Goal: Transaction & Acquisition: Purchase product/service

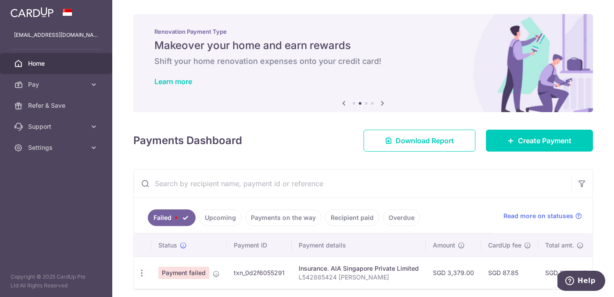
scroll to position [34, 0]
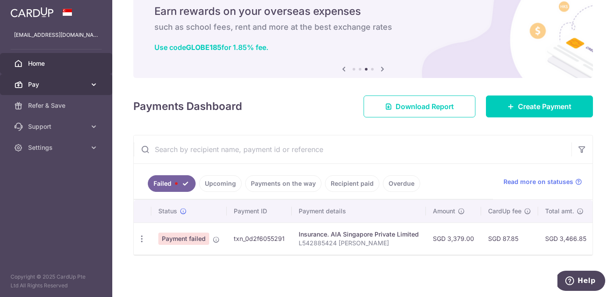
click at [74, 85] on span "Pay" at bounding box center [57, 84] width 58 height 9
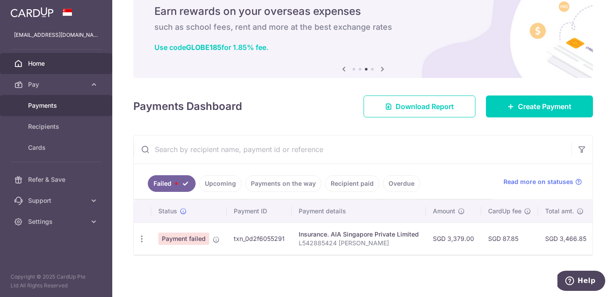
click at [60, 102] on span "Payments" at bounding box center [57, 105] width 58 height 9
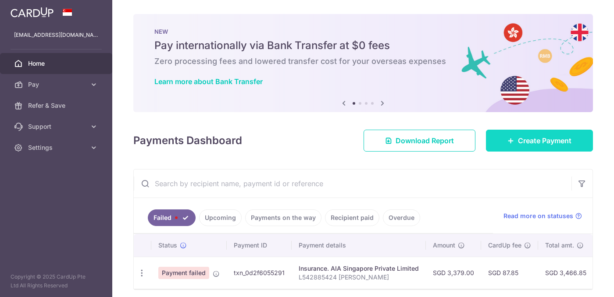
click at [518, 138] on span "Create Payment" at bounding box center [544, 140] width 53 height 11
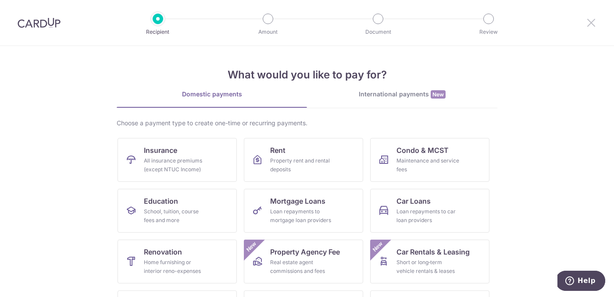
click at [594, 25] on icon at bounding box center [591, 22] width 11 height 11
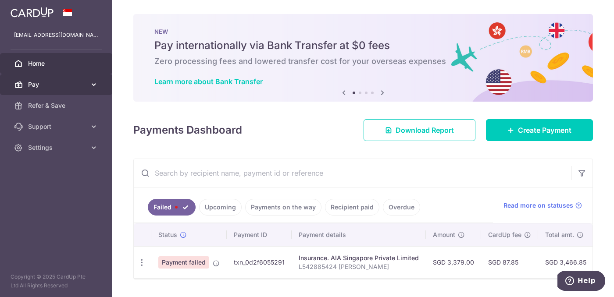
click at [91, 84] on icon at bounding box center [93, 84] width 9 height 9
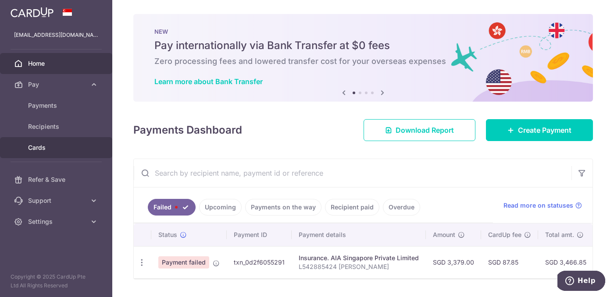
click at [42, 153] on link "Cards" at bounding box center [56, 147] width 112 height 21
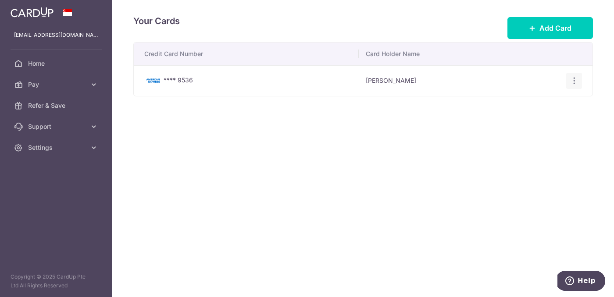
click at [574, 76] on icon "button" at bounding box center [574, 80] width 9 height 9
click at [529, 103] on span "View/Edit" at bounding box center [545, 105] width 60 height 11
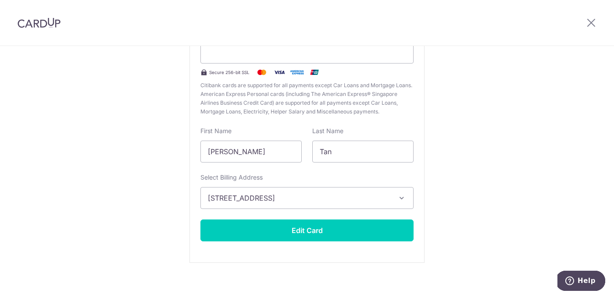
scroll to position [111, 0]
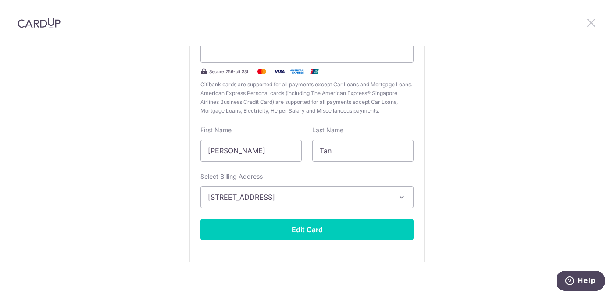
click at [590, 25] on icon at bounding box center [591, 22] width 11 height 11
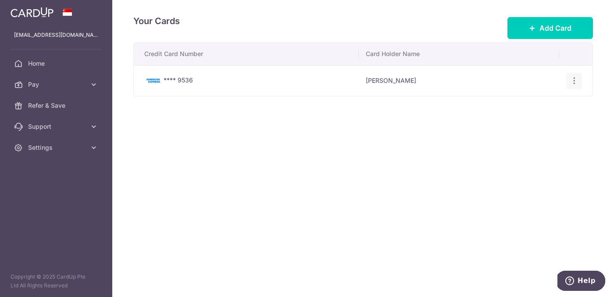
click at [573, 81] on icon "button" at bounding box center [574, 80] width 9 height 9
click at [531, 103] on span "View/Edit" at bounding box center [545, 105] width 60 height 11
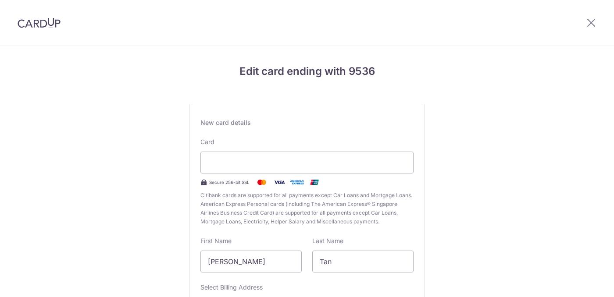
scroll to position [100, 0]
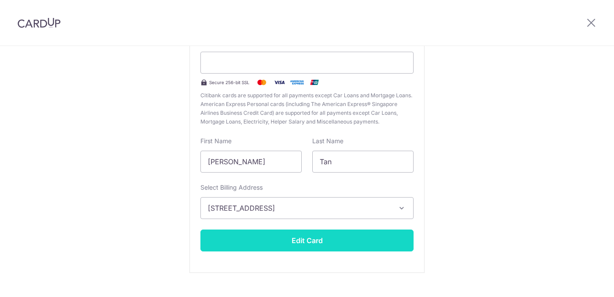
click at [265, 240] on button "Edit Card" at bounding box center [306, 241] width 213 height 22
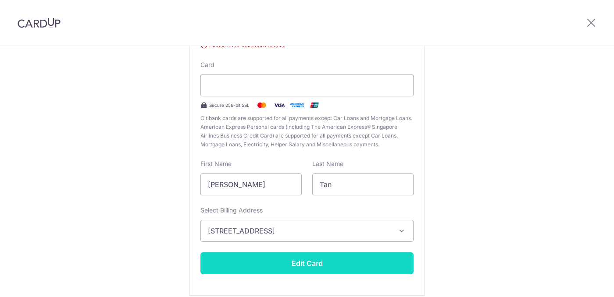
scroll to position [0, 0]
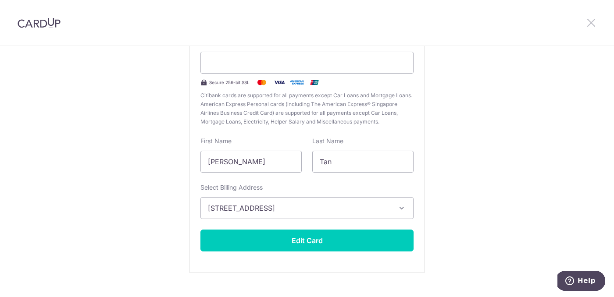
click at [591, 25] on icon at bounding box center [591, 22] width 11 height 11
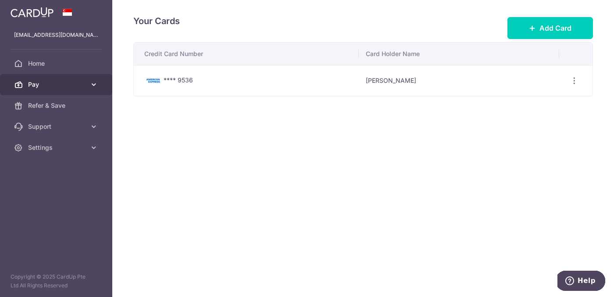
click at [46, 81] on span "Pay" at bounding box center [57, 84] width 58 height 9
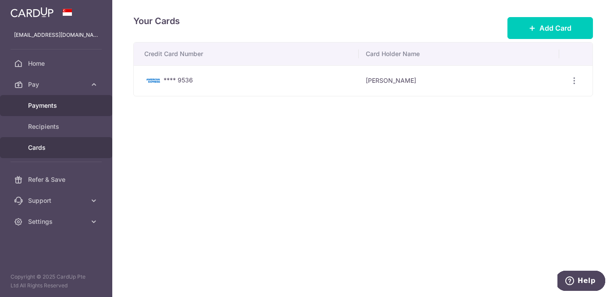
click at [49, 106] on span "Payments" at bounding box center [57, 105] width 58 height 9
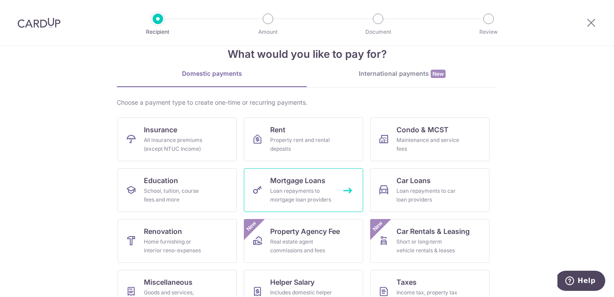
scroll to position [31, 0]
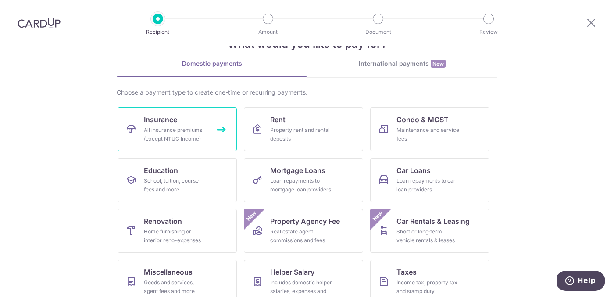
click at [190, 128] on div "All insurance premiums (except NTUC Income)" at bounding box center [175, 135] width 63 height 18
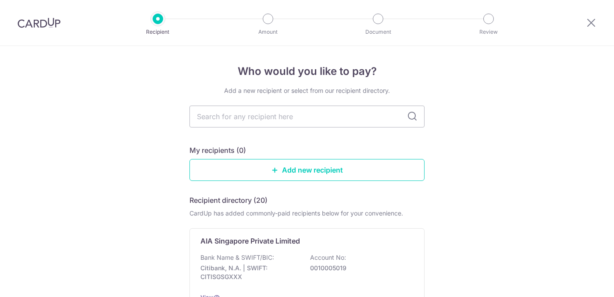
click at [320, 124] on input "text" at bounding box center [306, 117] width 235 height 22
click at [390, 146] on div "My recipients (0)" at bounding box center [306, 150] width 235 height 11
click at [594, 20] on icon at bounding box center [591, 22] width 11 height 11
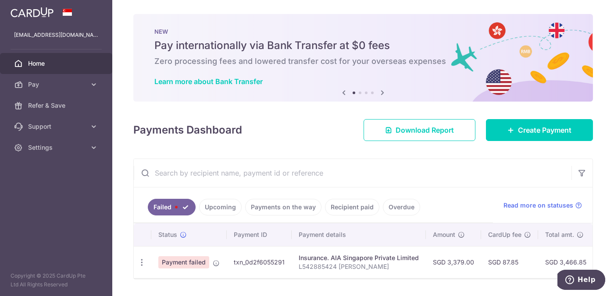
scroll to position [25, 0]
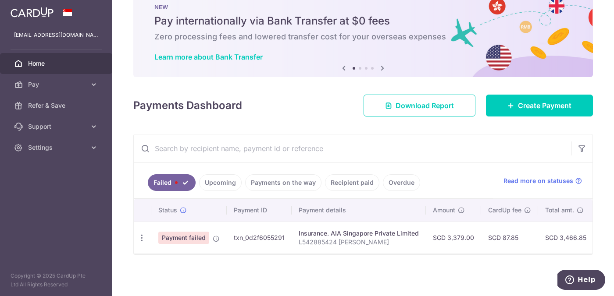
click at [285, 239] on td "txn_0d2f6055291" at bounding box center [259, 238] width 65 height 32
click at [224, 239] on td "Payment failed" at bounding box center [188, 238] width 75 height 32
click at [210, 239] on td "Payment failed" at bounding box center [188, 238] width 75 height 32
click at [221, 240] on td "Payment failed" at bounding box center [188, 238] width 75 height 32
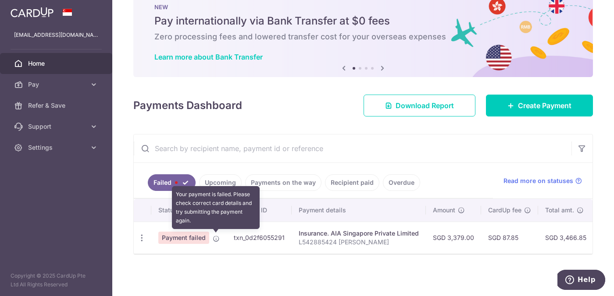
click at [218, 240] on icon at bounding box center [216, 238] width 7 height 7
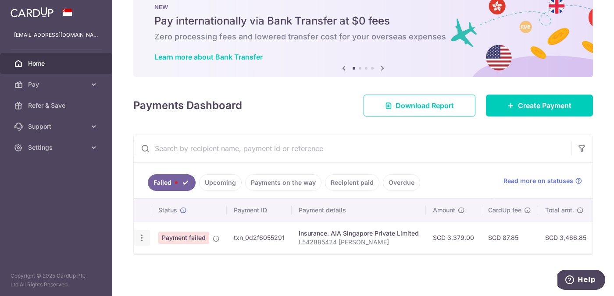
click at [142, 239] on icon "button" at bounding box center [141, 238] width 9 height 9
click at [192, 266] on span "Update payment" at bounding box center [189, 262] width 60 height 11
radio input "true"
type input "3,379.00"
type input "L542885424 Tan Wee Lee"
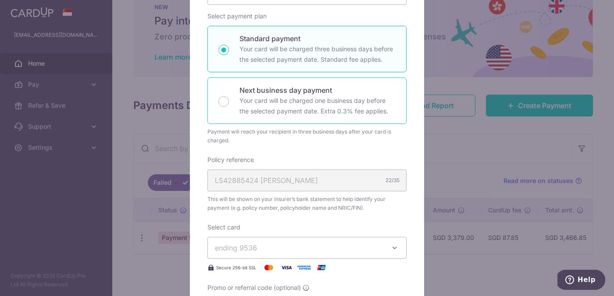
scroll to position [132, 0]
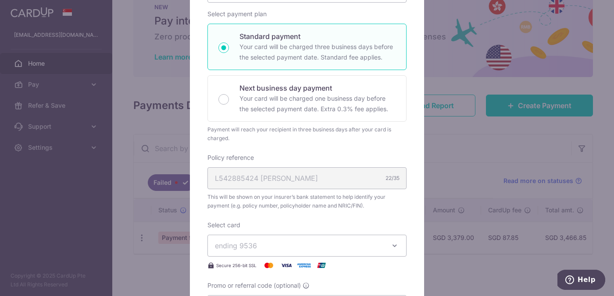
click at [288, 190] on div "Policy reference L542885424 Tan Wee Lee 22/35 This will be shown on your insure…" at bounding box center [306, 181] width 199 height 57
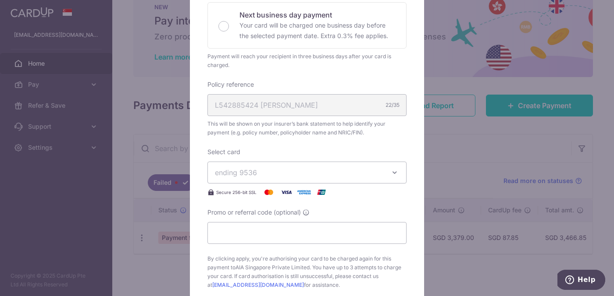
scroll to position [221, 0]
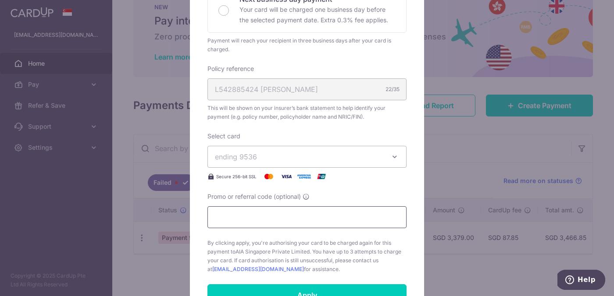
click at [270, 220] on input "Promo or referral code (optional)" at bounding box center [306, 217] width 199 height 22
click at [272, 220] on input "Promo or referral code (optional)" at bounding box center [306, 217] width 199 height 22
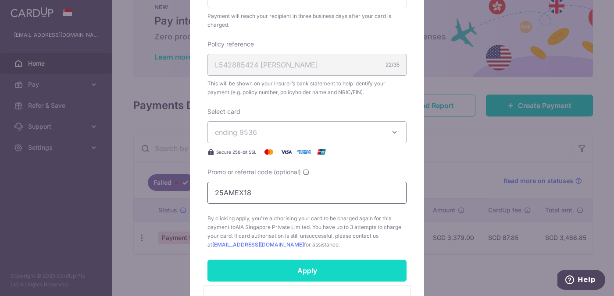
type input "25AMEX18"
click at [294, 273] on input "Apply" at bounding box center [306, 271] width 199 height 22
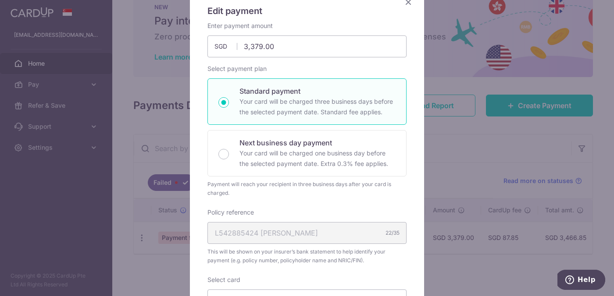
scroll to position [60, 0]
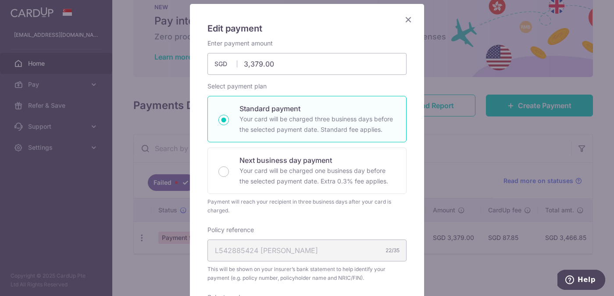
click at [412, 18] on icon "Close" at bounding box center [408, 19] width 11 height 11
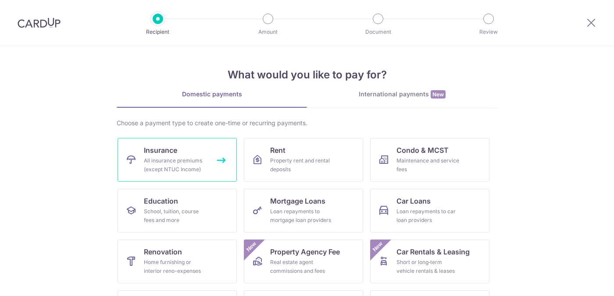
click at [203, 156] on link "Insurance All insurance premiums (except NTUC Income)" at bounding box center [176, 160] width 119 height 44
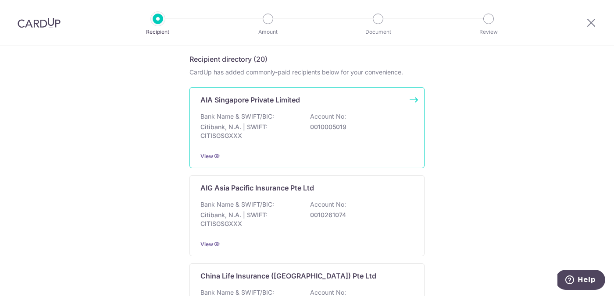
scroll to position [148, 0]
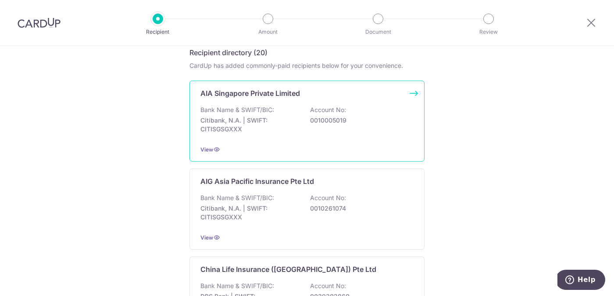
click at [305, 123] on div "Bank Name & SWIFT/BIC: Citibank, N.A. | SWIFT: CITISGSGXXX Account No: 00100050…" at bounding box center [306, 122] width 213 height 32
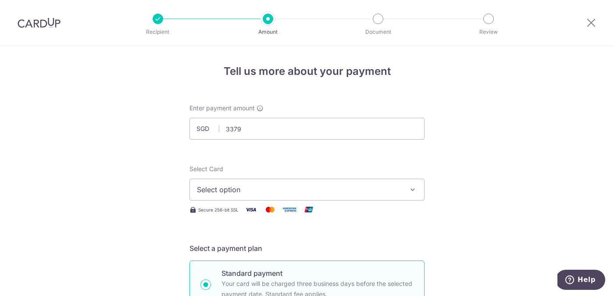
type input "3,379.00"
click at [292, 187] on span "Select option" at bounding box center [299, 190] width 204 height 11
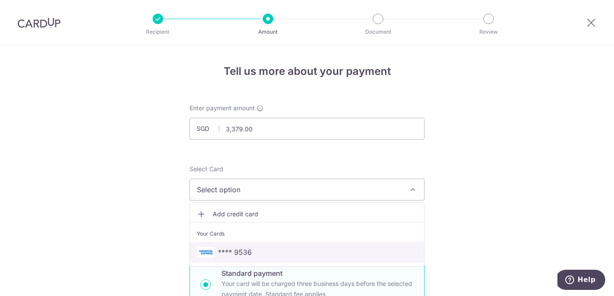
click at [274, 249] on span "**** 9536" at bounding box center [307, 252] width 220 height 11
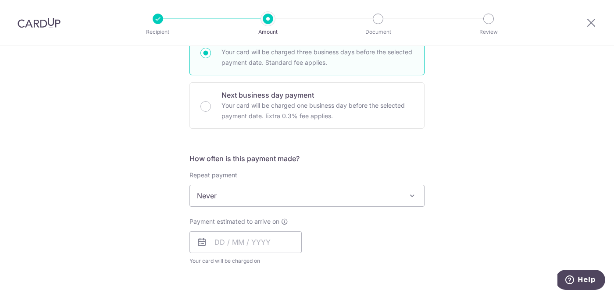
scroll to position [232, 0]
click at [395, 203] on span "Never" at bounding box center [307, 195] width 234 height 21
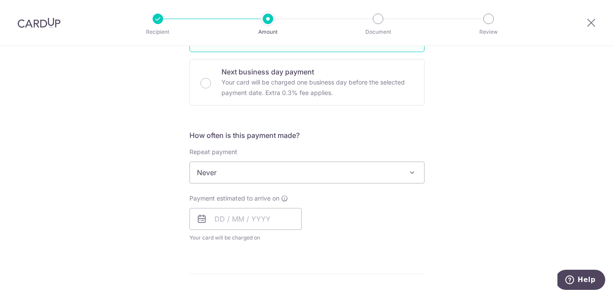
scroll to position [264, 0]
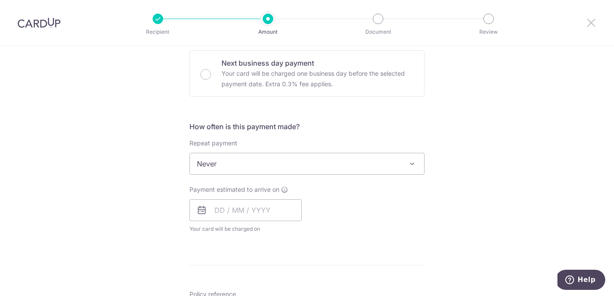
click at [590, 22] on icon at bounding box center [591, 22] width 11 height 11
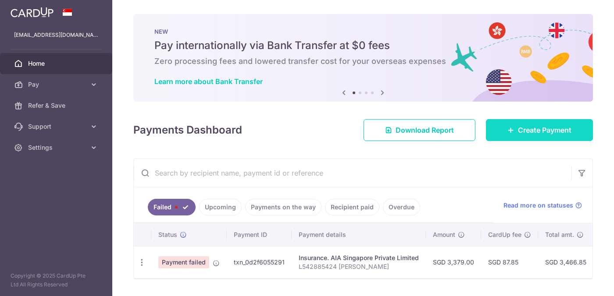
click at [525, 127] on span "Create Payment" at bounding box center [544, 130] width 53 height 11
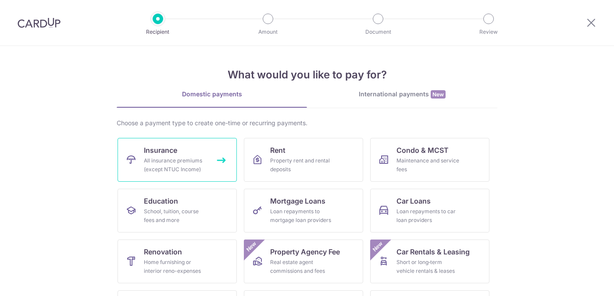
click at [184, 147] on link "Insurance All insurance premiums (except NTUC Income)" at bounding box center [176, 160] width 119 height 44
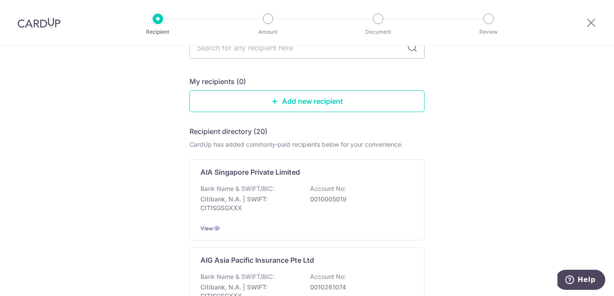
scroll to position [90, 0]
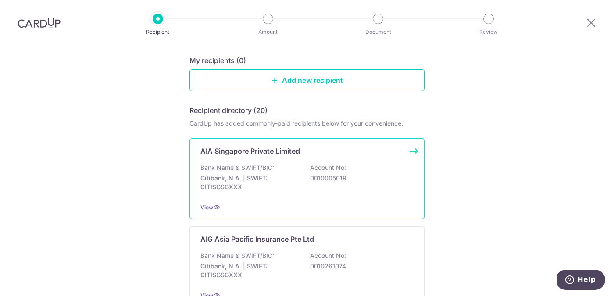
click at [317, 171] on p "Account No:" at bounding box center [328, 168] width 36 height 9
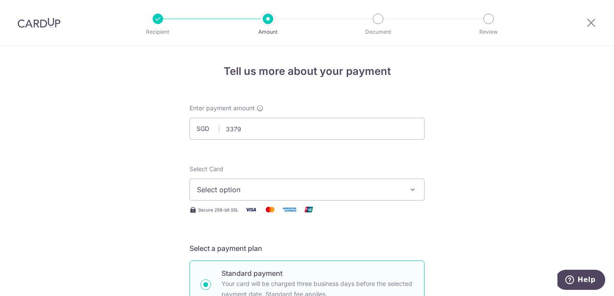
type input "3,379.00"
click at [314, 186] on span "Select option" at bounding box center [299, 190] width 204 height 11
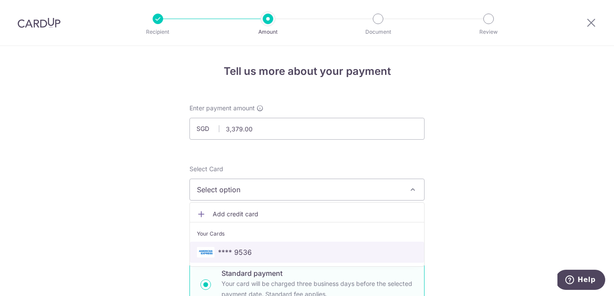
click at [276, 259] on link "**** 9536" at bounding box center [307, 252] width 234 height 21
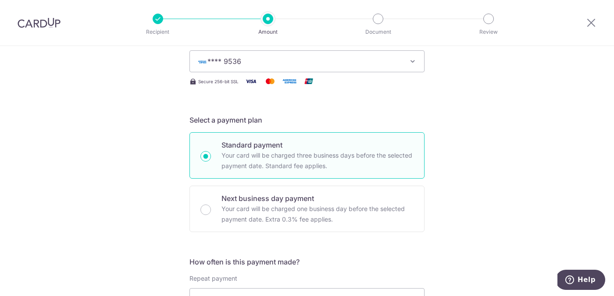
scroll to position [278, 0]
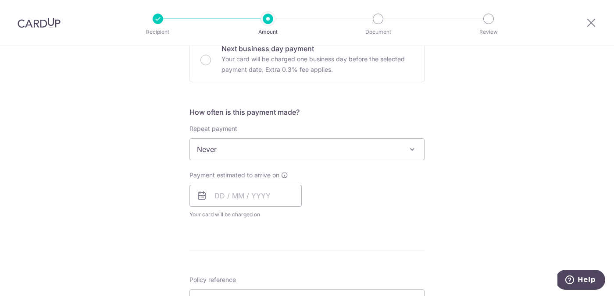
click at [265, 152] on span "Never" at bounding box center [307, 149] width 234 height 21
click at [234, 194] on input "text" at bounding box center [245, 196] width 112 height 22
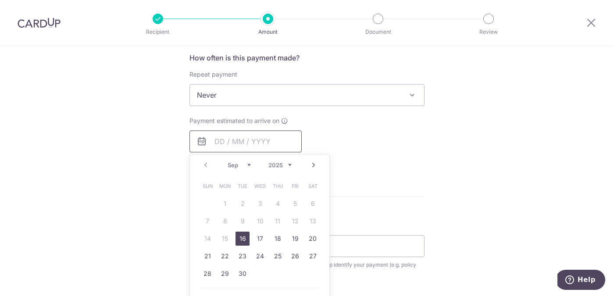
scroll to position [334, 0]
click at [238, 239] on link "16" at bounding box center [242, 238] width 14 height 14
type input "[DATE]"
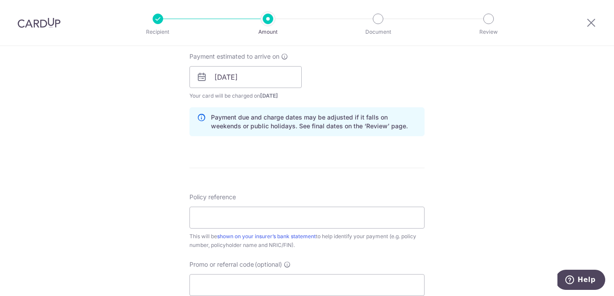
scroll to position [403, 0]
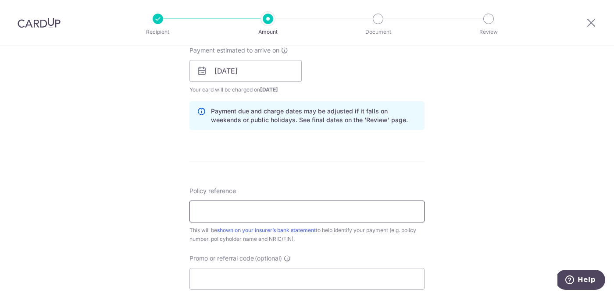
click at [288, 214] on input "Policy reference" at bounding box center [306, 212] width 235 height 22
paste input "L542885424"
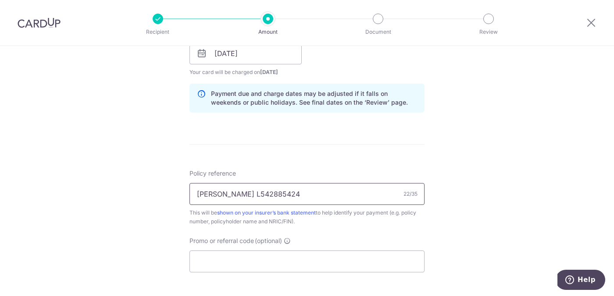
scroll to position [422, 0]
click at [242, 195] on input "[PERSON_NAME] L542885424" at bounding box center [306, 193] width 235 height 22
click at [317, 192] on input "[PERSON_NAME] L542885424" at bounding box center [306, 193] width 235 height 22
type input "[PERSON_NAME] L542885424 S7616424Z"
click at [349, 256] on input "Promo or referral code (optional)" at bounding box center [306, 260] width 235 height 22
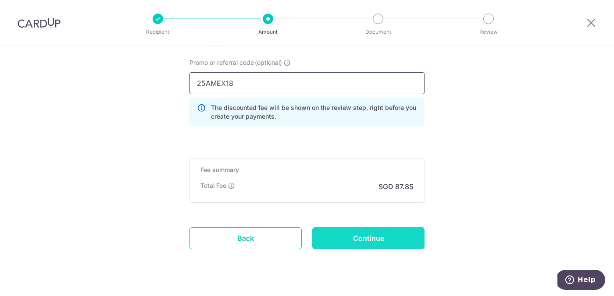
scroll to position [602, 0]
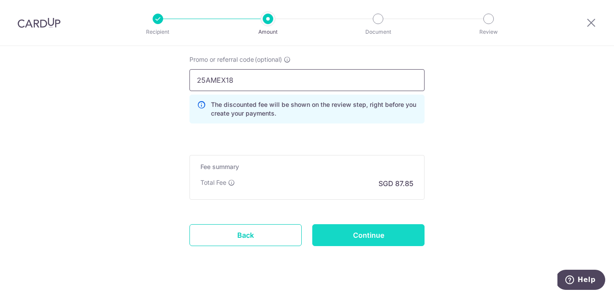
type input "25AMEX18"
click at [386, 234] on input "Continue" at bounding box center [368, 235] width 112 height 22
type input "Create Schedule"
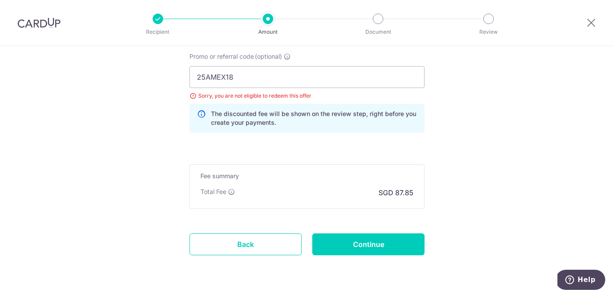
scroll to position [608, 0]
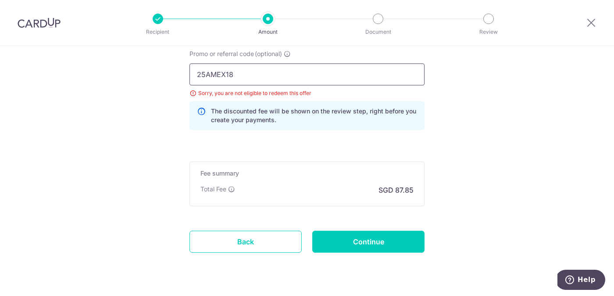
click at [250, 78] on input "25AMEX18" at bounding box center [306, 75] width 235 height 22
click at [267, 81] on input "25AMEX21" at bounding box center [306, 75] width 235 height 22
type input "25AMEX21"
click at [353, 244] on input "Continue" at bounding box center [368, 242] width 112 height 22
type input "Update Schedule"
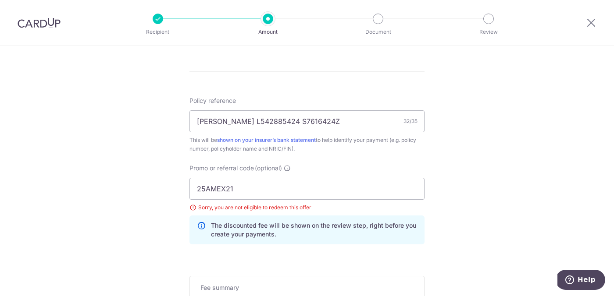
scroll to position [492, 0]
click at [258, 189] on input "25AMEX21" at bounding box center [306, 190] width 235 height 22
click at [208, 190] on input "25AMEX21" at bounding box center [306, 190] width 235 height 22
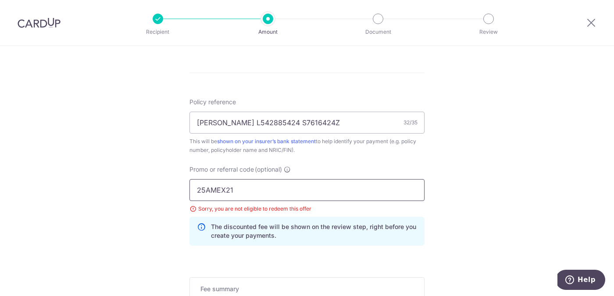
paste input "AMEXTAX24"
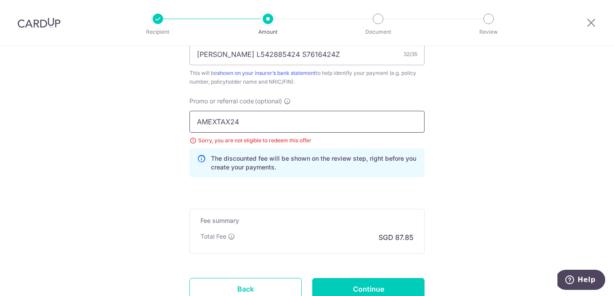
scroll to position [571, 0]
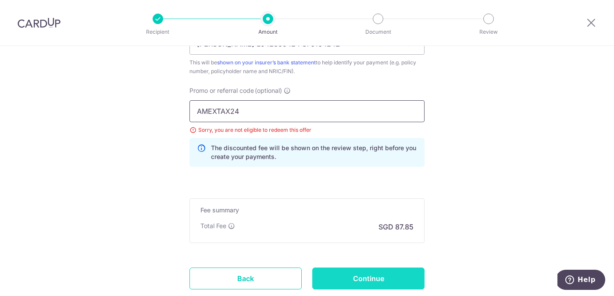
type input "AMEXTAX24"
click at [392, 272] on input "Continue" at bounding box center [368, 279] width 112 height 22
type input "Update Schedule"
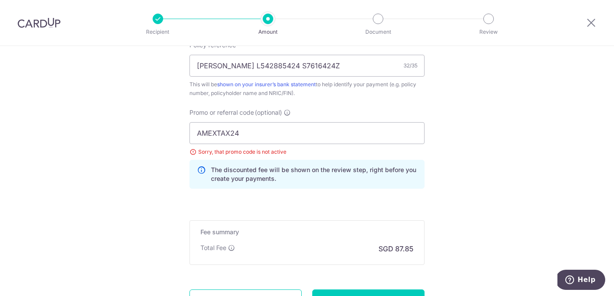
scroll to position [630, 0]
